Goal: Find specific page/section: Find specific page/section

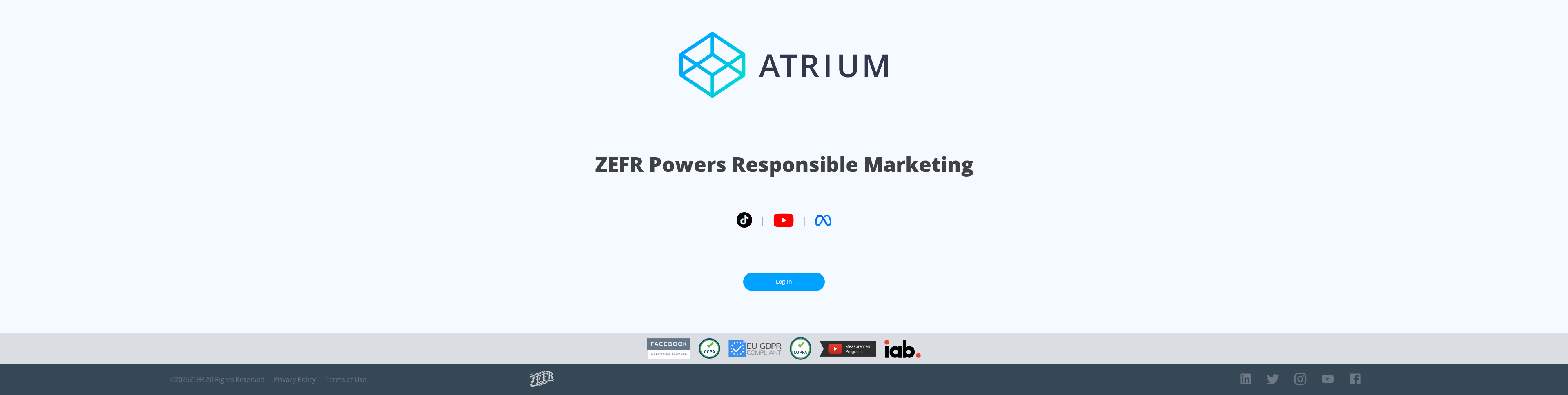
click at [816, 280] on link "Log In" at bounding box center [784, 282] width 82 height 18
